Goal: Information Seeking & Learning: Learn about a topic

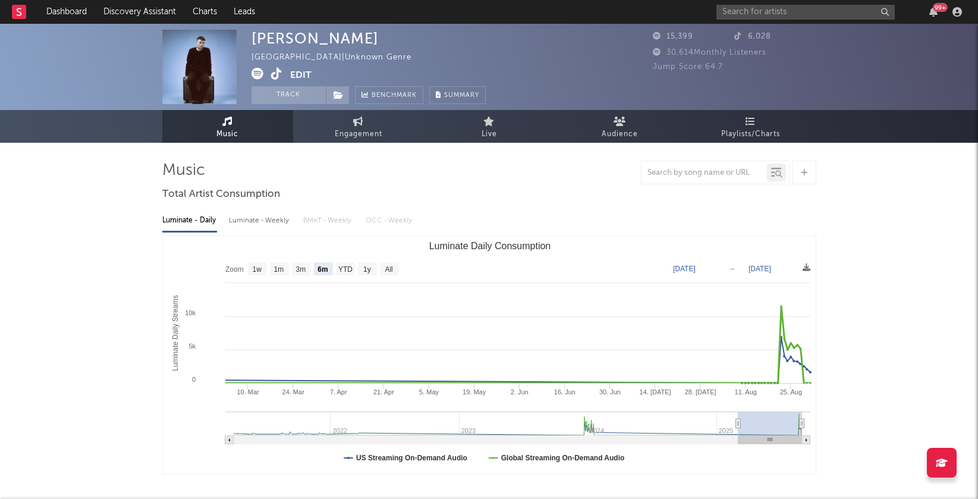
select select "6m"
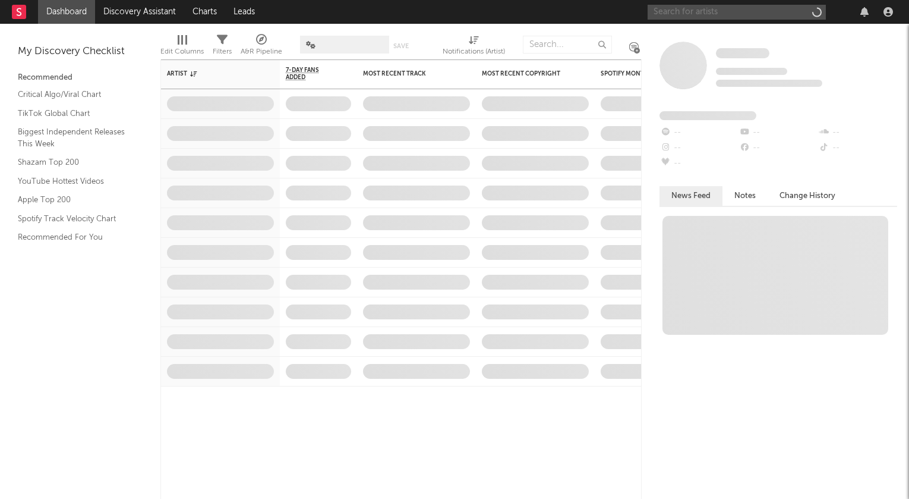
click at [686, 12] on input "text" at bounding box center [737, 12] width 178 height 15
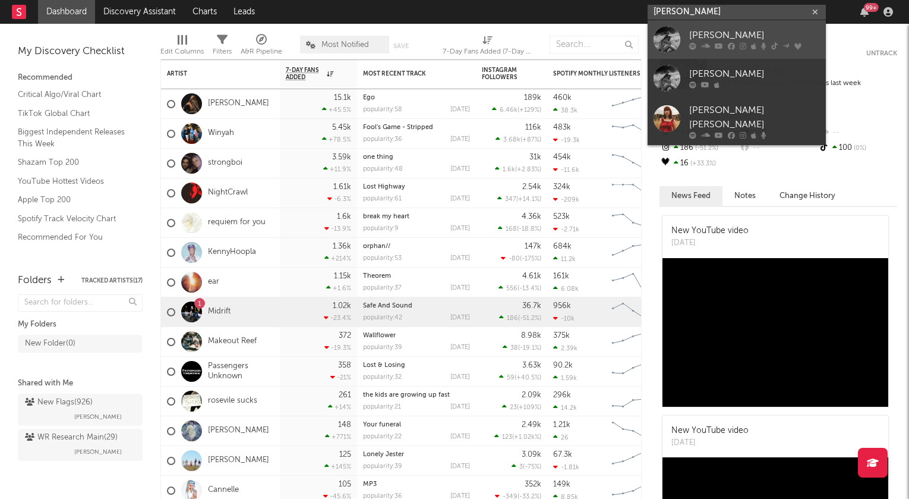
type input "amy allen"
click at [680, 37] on link "Amy Allen" at bounding box center [737, 39] width 178 height 39
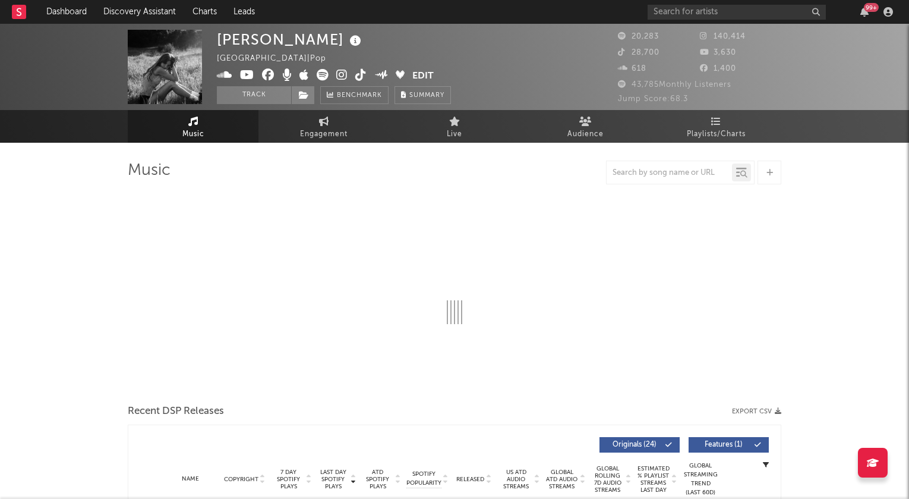
select select "6m"
